Goal: Find specific page/section: Find specific page/section

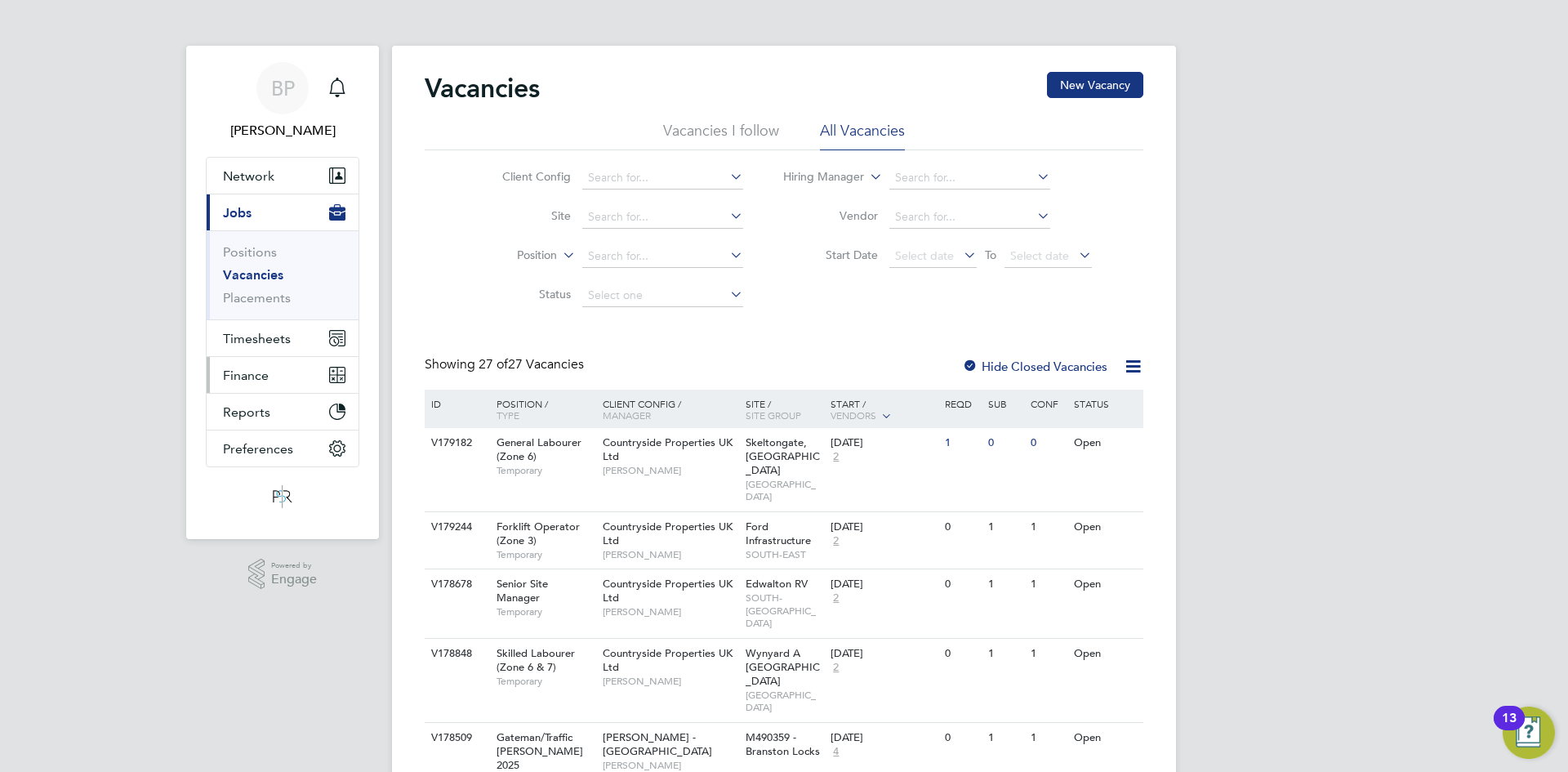
click at [273, 383] on button "Finance" at bounding box center [283, 375] width 152 height 36
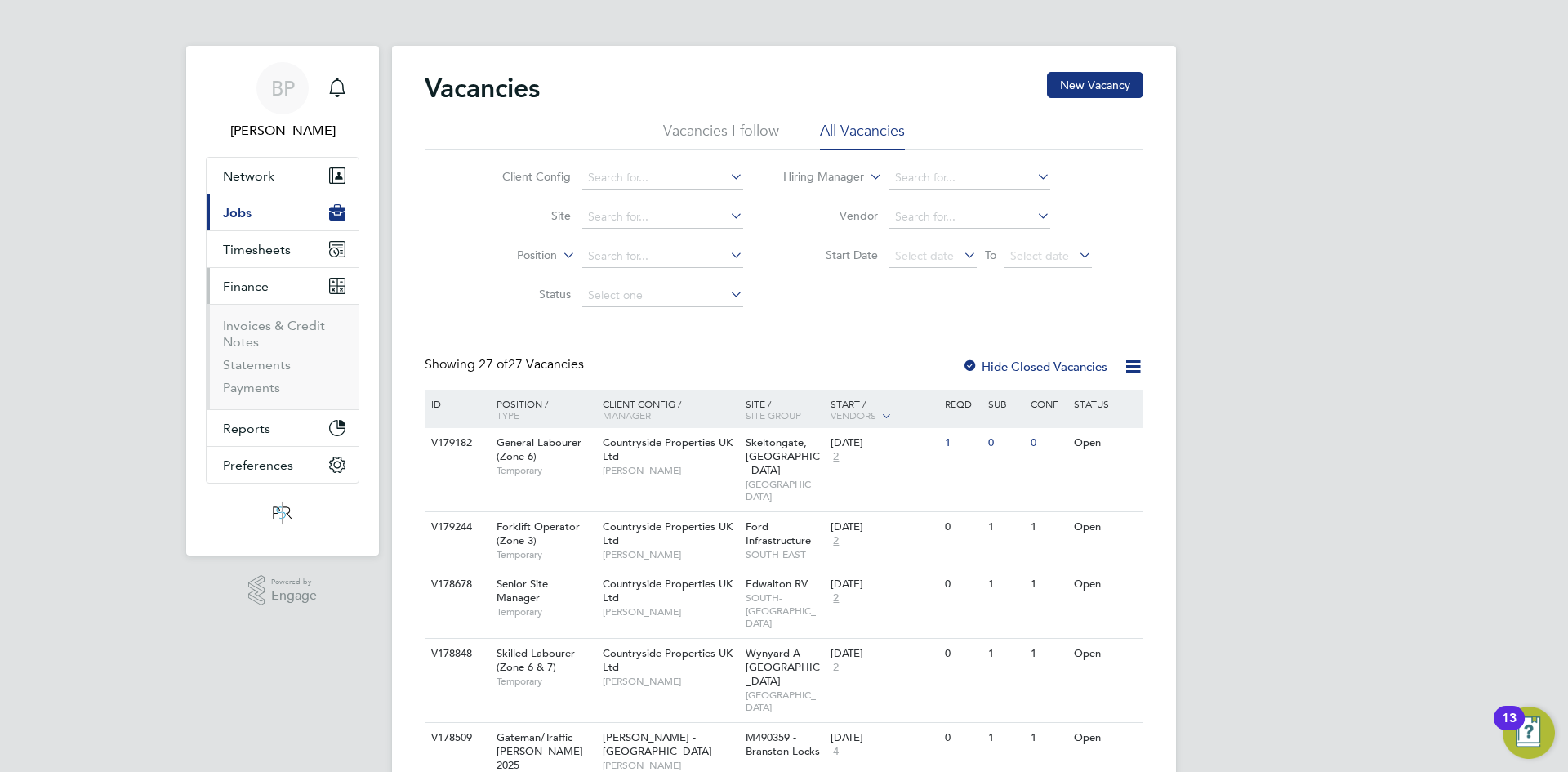
click at [260, 214] on button "Current page: Jobs" at bounding box center [283, 213] width 152 height 36
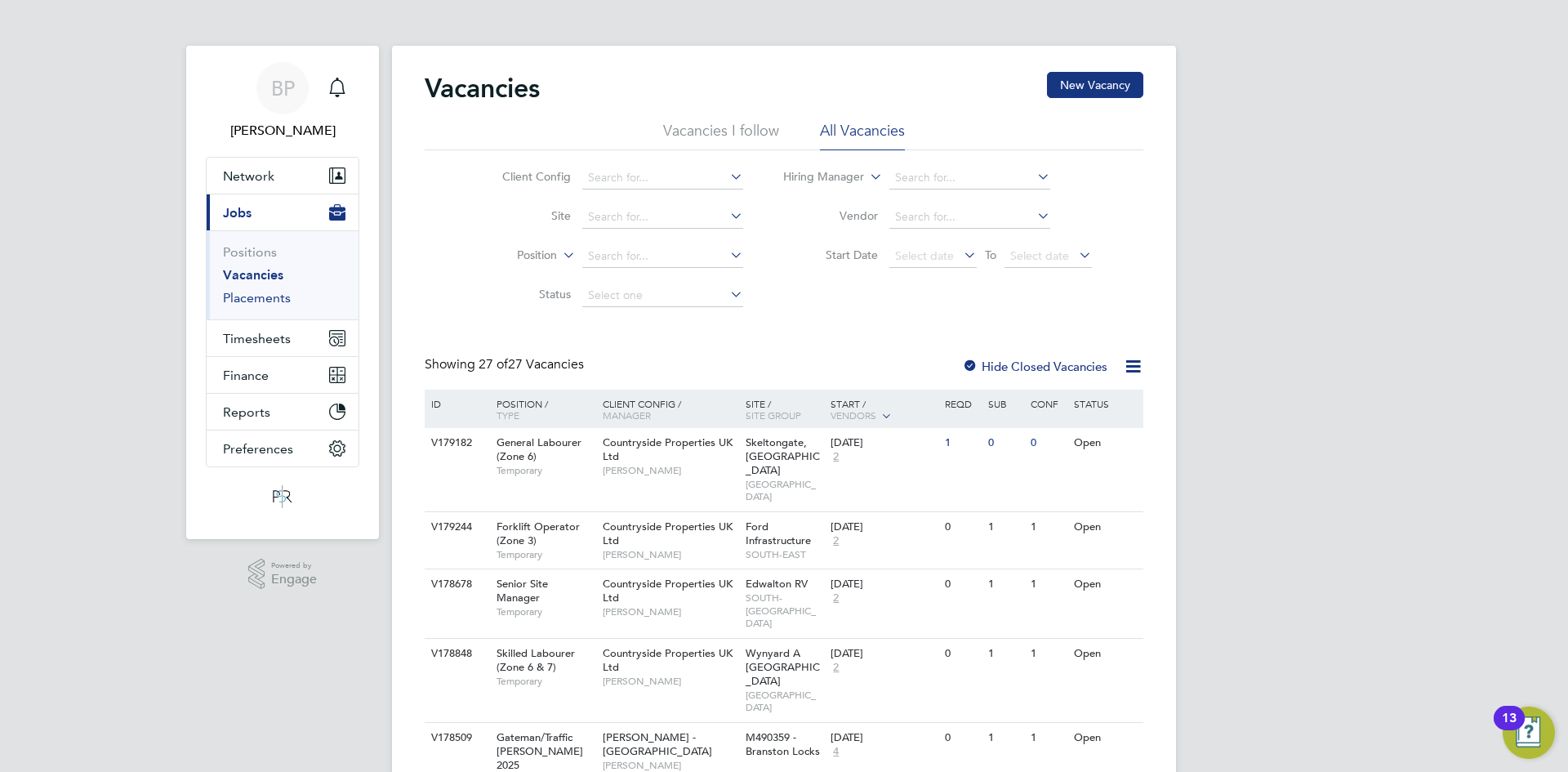
click at [254, 300] on link "Placements" at bounding box center [257, 298] width 67 height 16
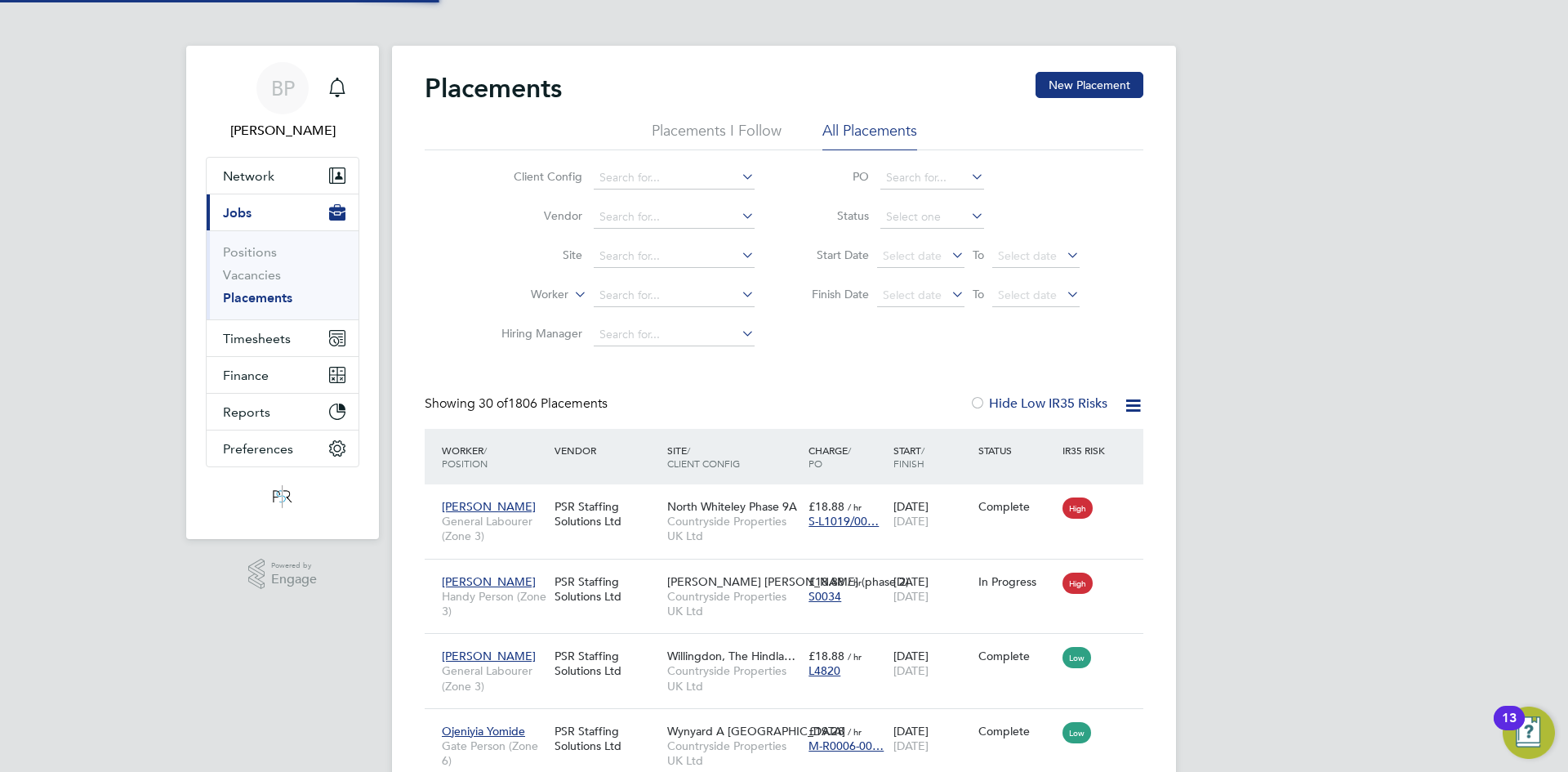
click at [727, 122] on li "Placements I Follow" at bounding box center [717, 136] width 130 height 29
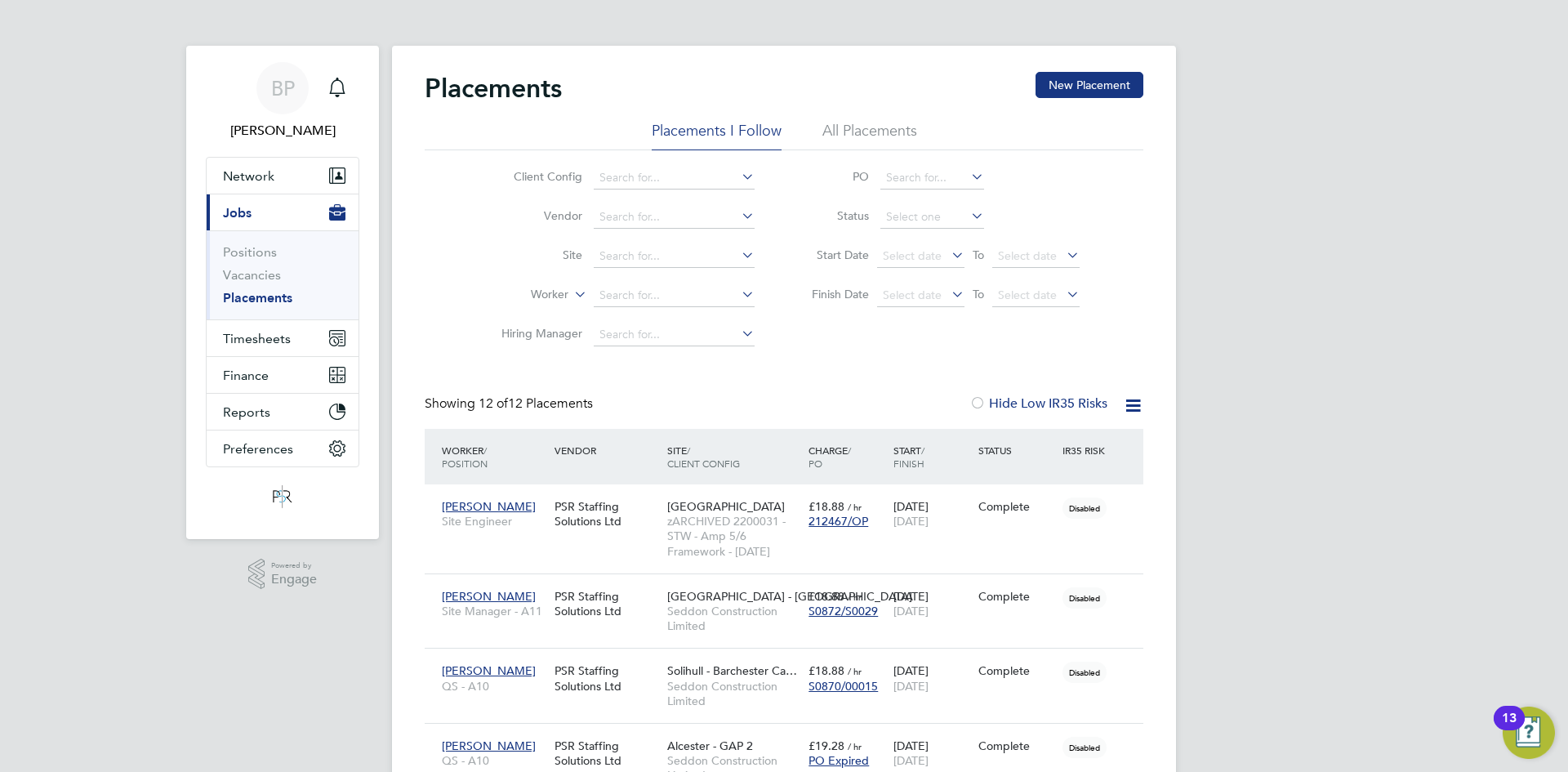
click at [908, 126] on li "All Placements" at bounding box center [869, 136] width 94 height 29
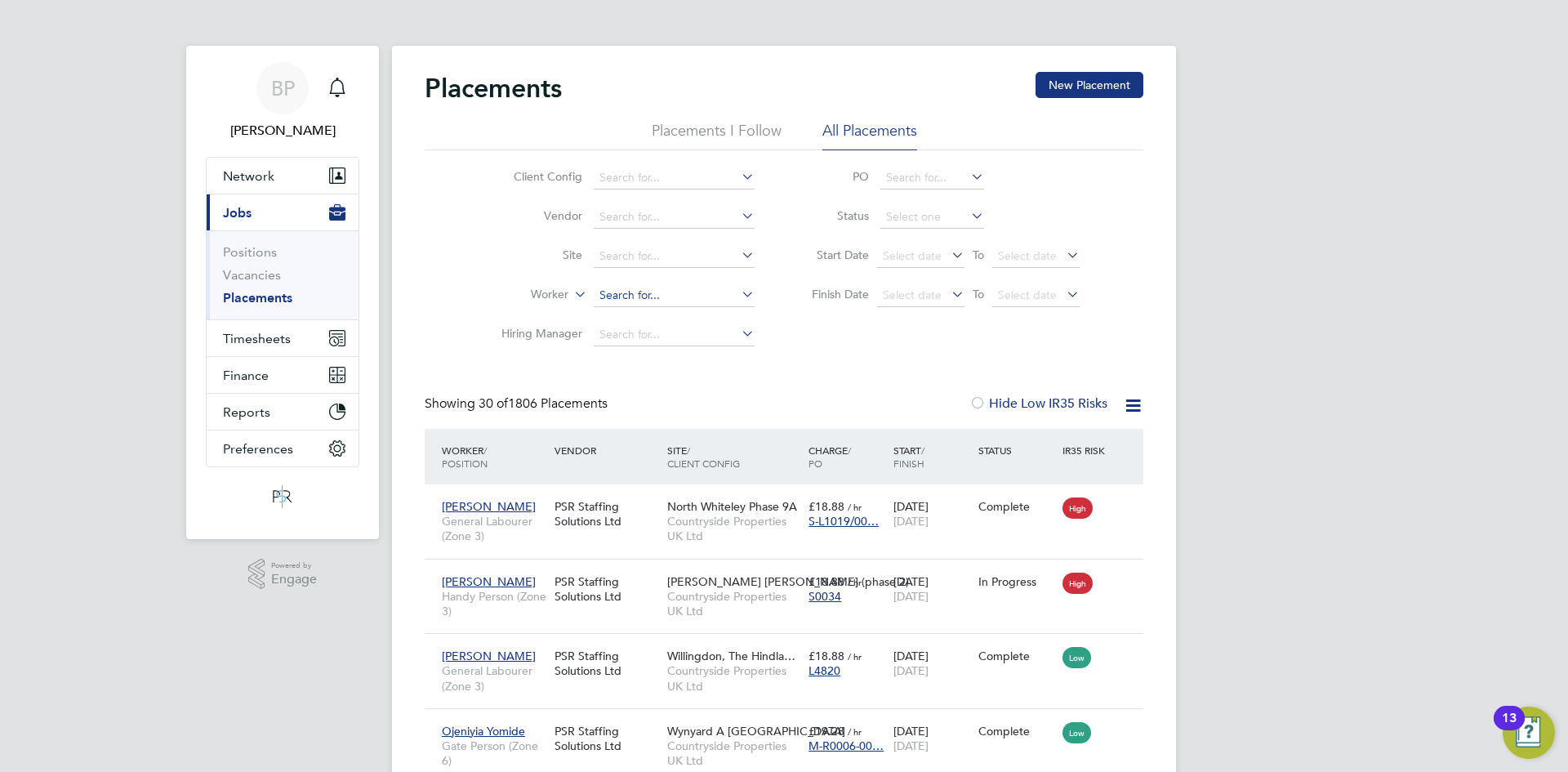
click at [614, 299] on input at bounding box center [674, 295] width 161 height 23
paste input "[PERSON_NAME]"
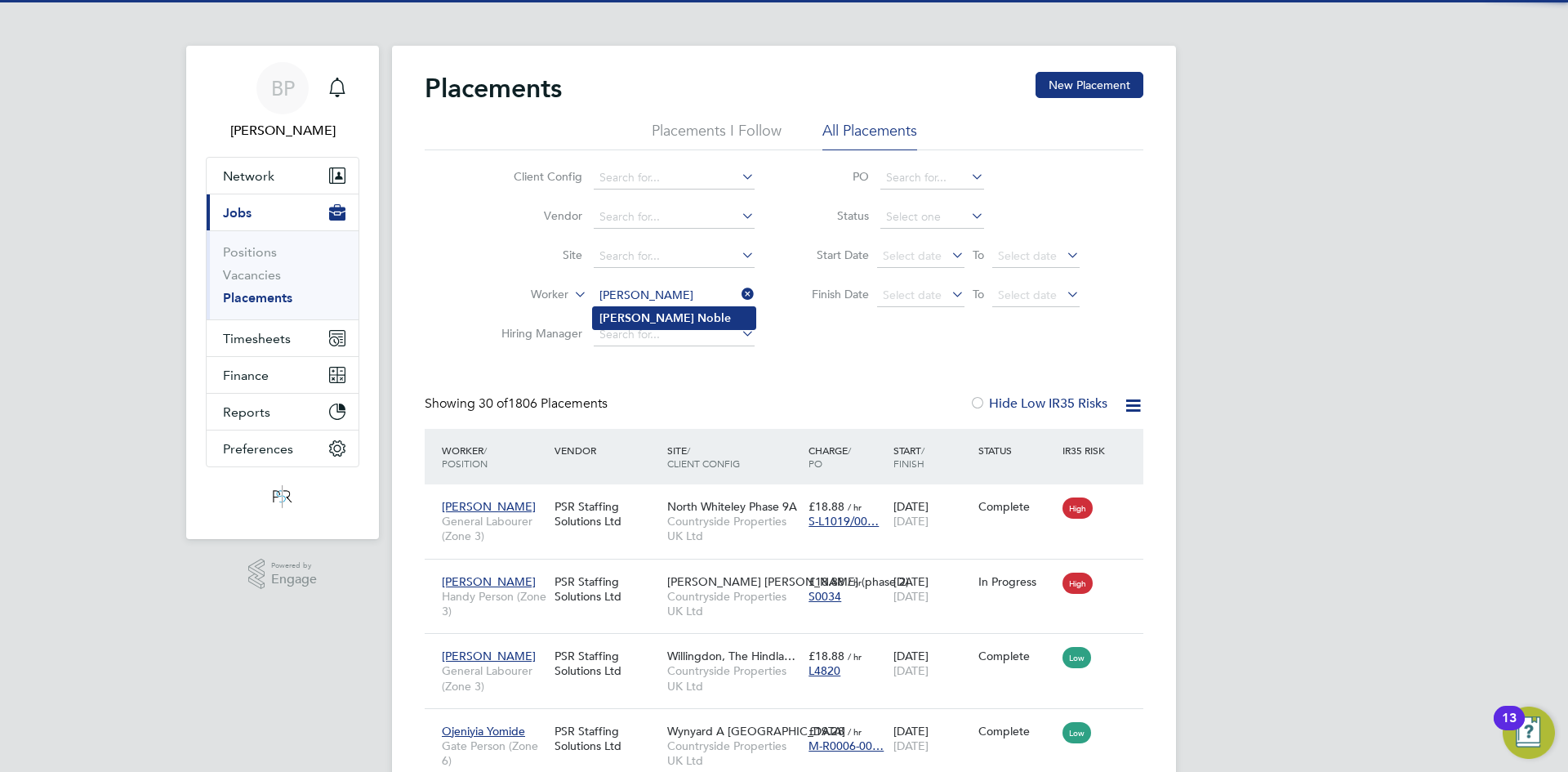
type input "[PERSON_NAME]"
click at [697, 312] on b "Noble" at bounding box center [714, 318] width 34 height 14
